Goal: Use online tool/utility: Utilize a website feature to perform a specific function

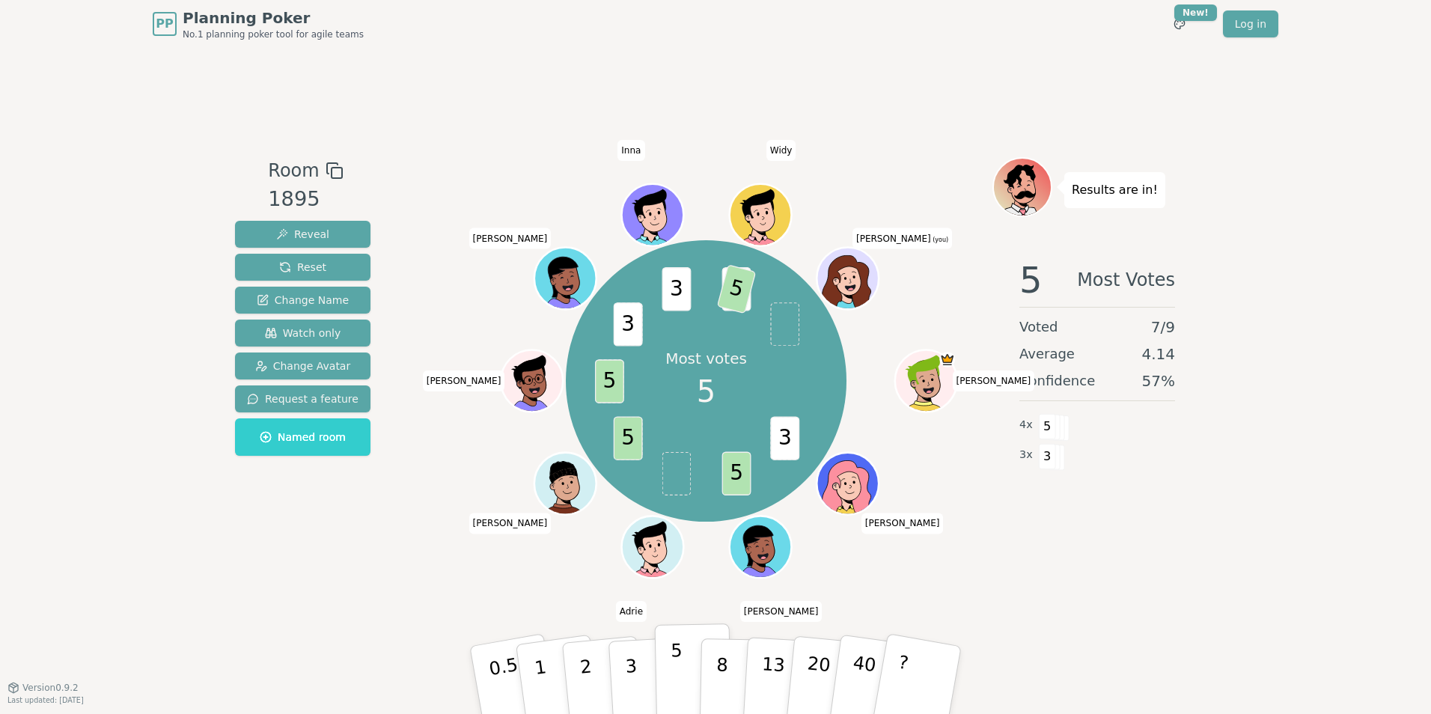
click at [672, 665] on p "5" at bounding box center [677, 680] width 13 height 81
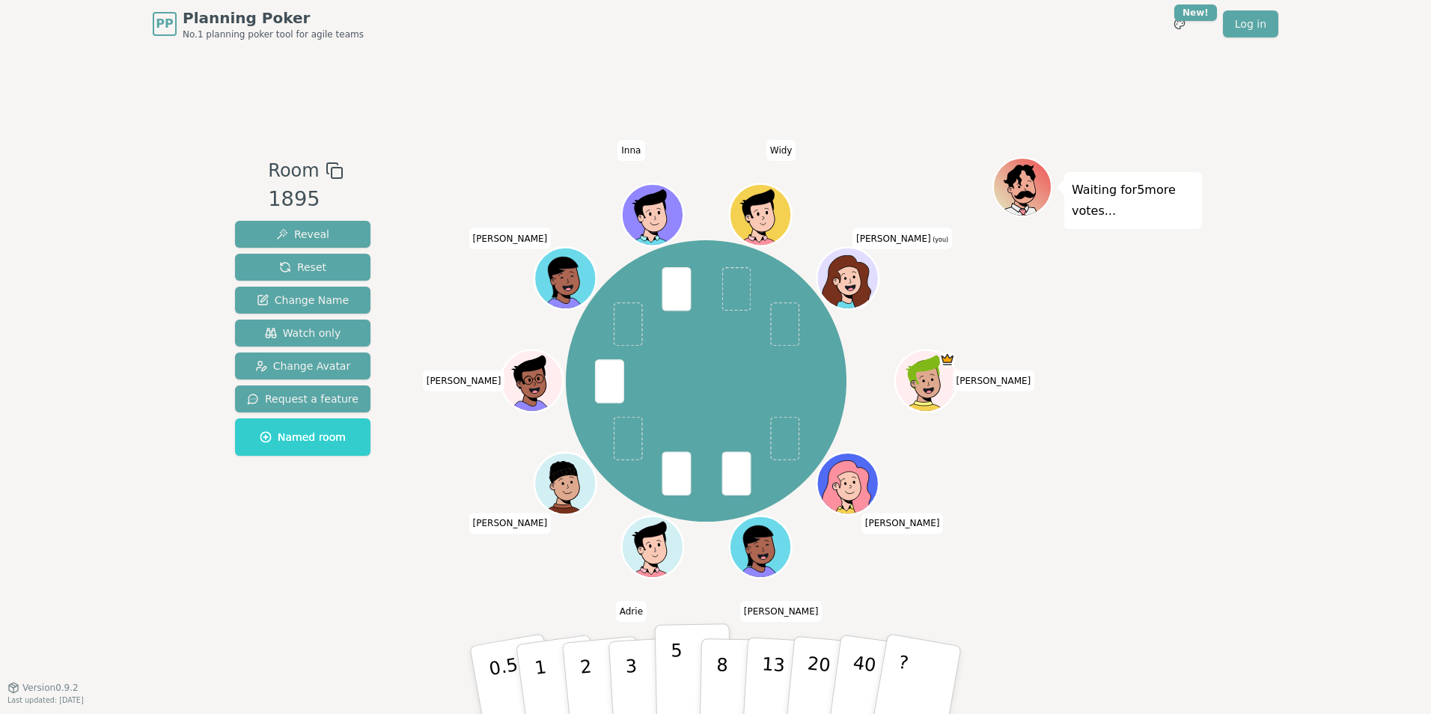
click at [673, 680] on p "5" at bounding box center [677, 680] width 13 height 81
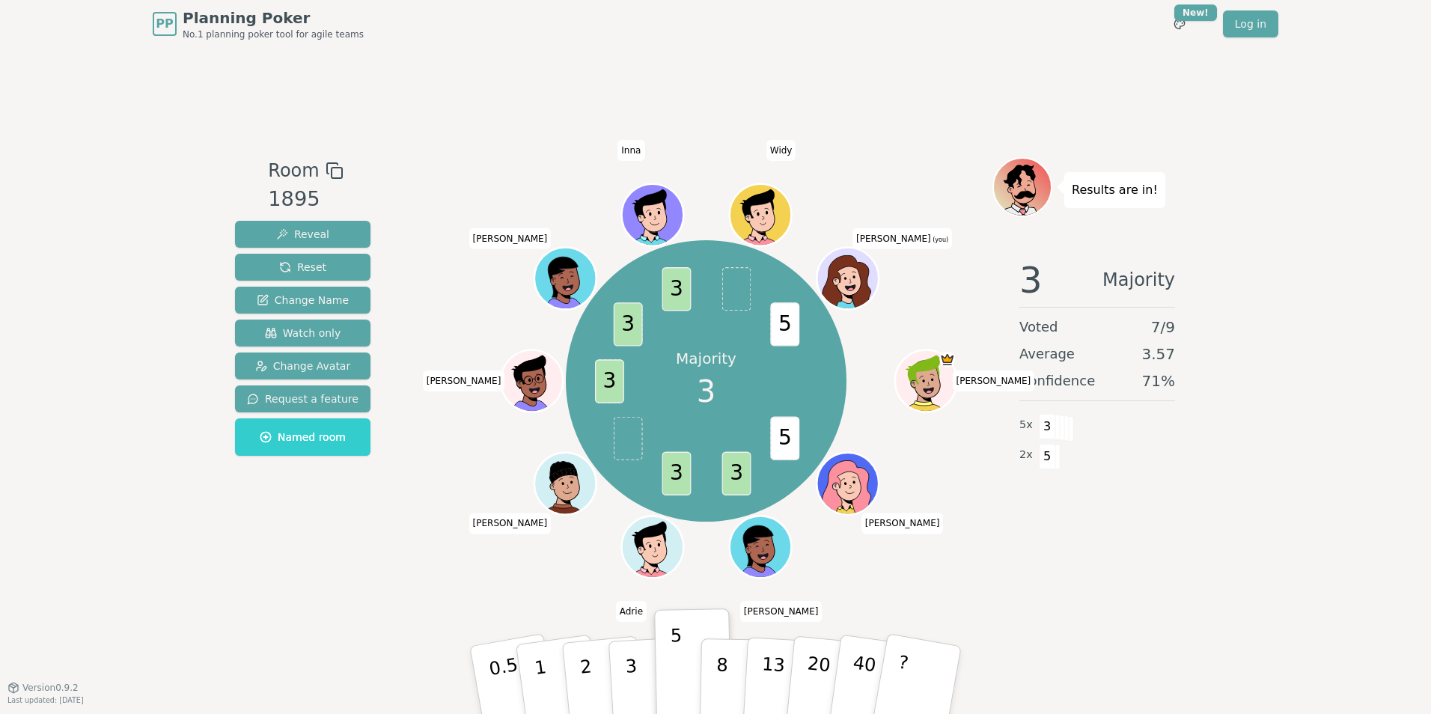
drag, startPoint x: 626, startPoint y: 668, endPoint x: 635, endPoint y: 664, distance: 10.0
click at [626, 668] on p "3" at bounding box center [633, 697] width 16 height 82
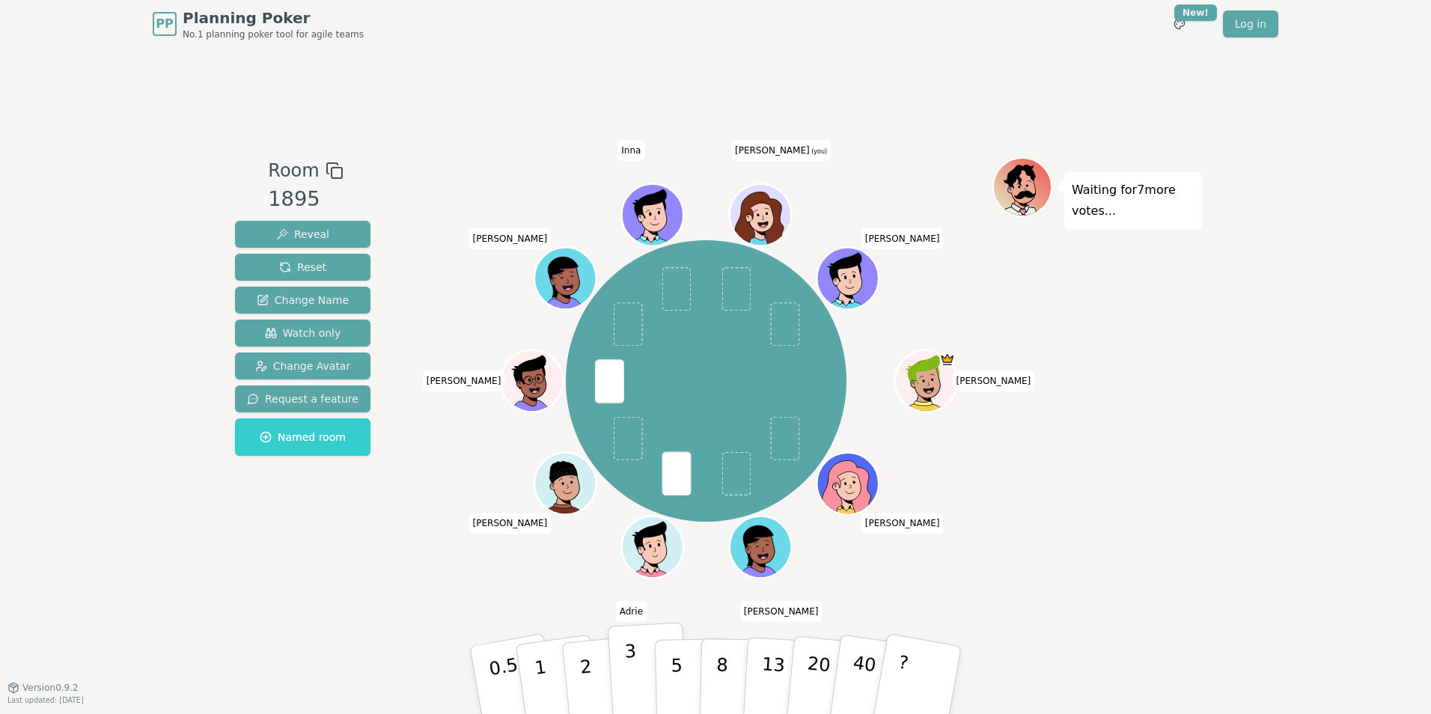
click at [629, 664] on p "3" at bounding box center [632, 682] width 16 height 82
click at [625, 651] on p "3" at bounding box center [632, 682] width 16 height 82
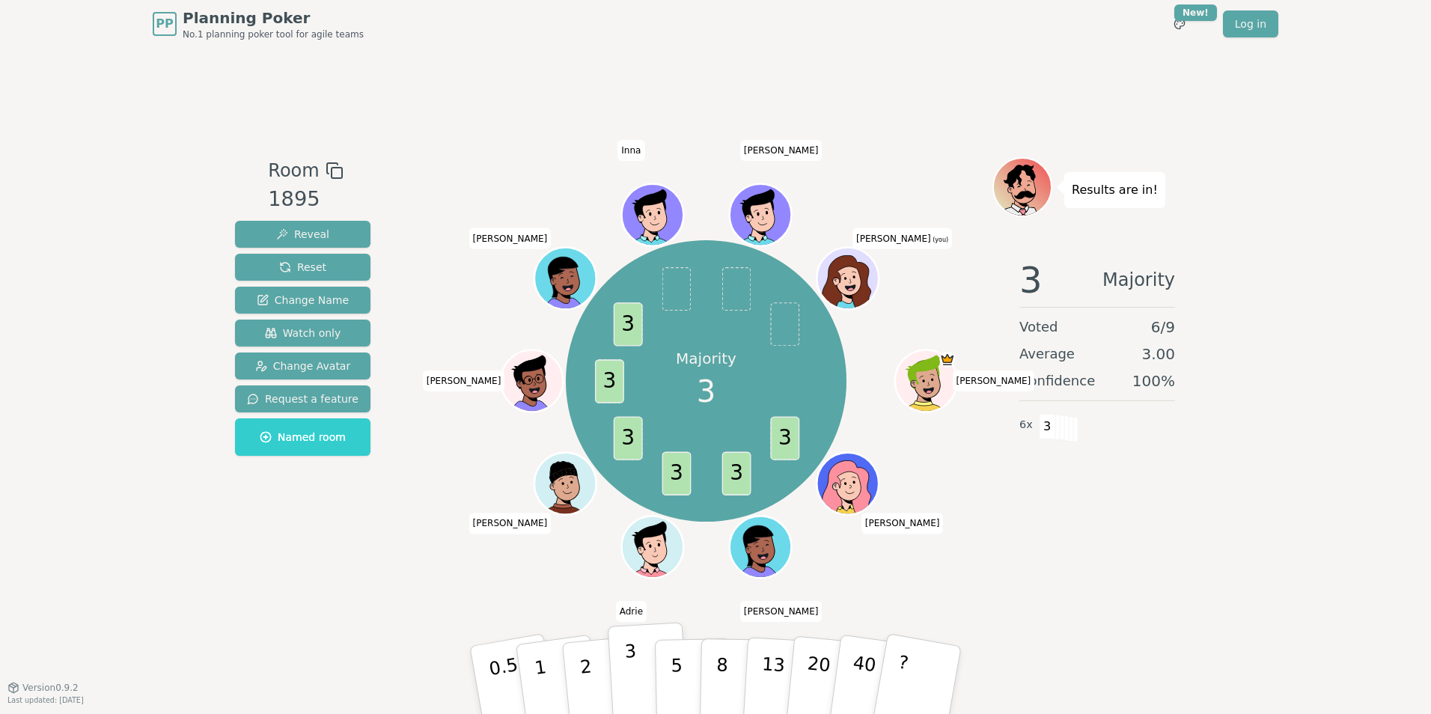
click at [629, 680] on p "3" at bounding box center [632, 682] width 16 height 82
